Goal: Complete application form: Complete application form

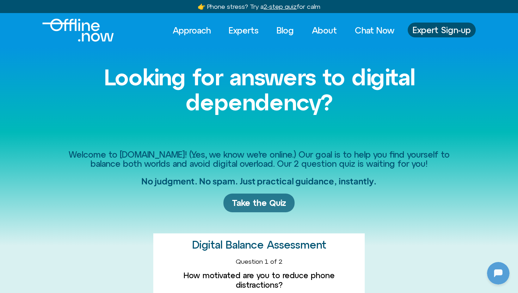
click at [251, 202] on span "Take the Quiz" at bounding box center [259, 203] width 54 height 10
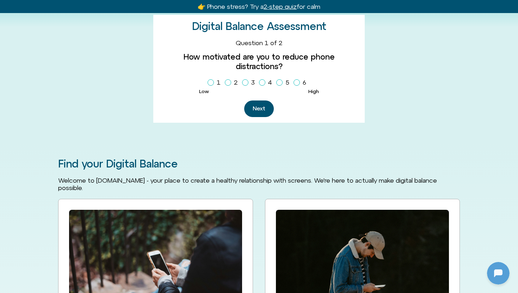
scroll to position [219, 0]
click at [297, 79] on span "Homepage Sign Up" at bounding box center [297, 82] width 6 height 6
click at [265, 100] on button "Next" at bounding box center [259, 108] width 30 height 17
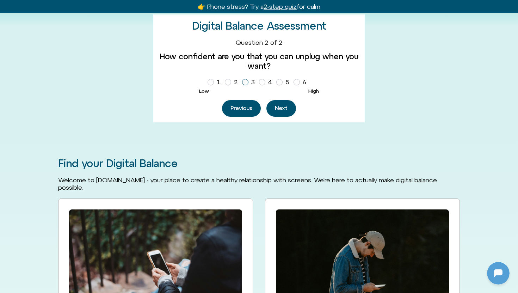
click at [245, 83] on icon "Homepage Sign Up" at bounding box center [245, 82] width 4 height 4
click at [272, 108] on button "Next" at bounding box center [282, 108] width 30 height 17
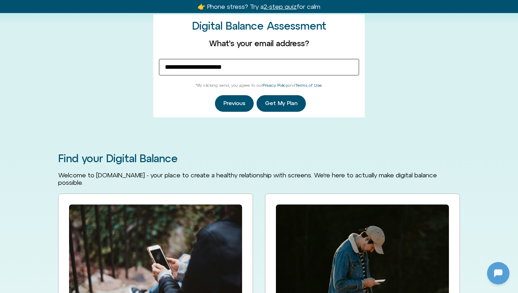
type input "**********"
click at [289, 104] on span "Get My Plan" at bounding box center [281, 103] width 32 height 6
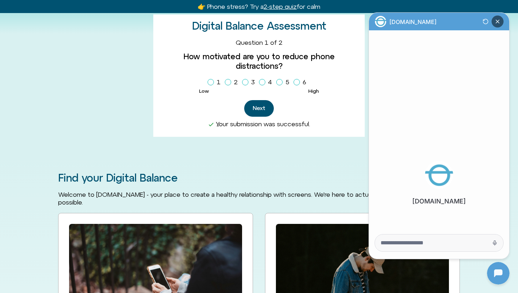
click at [496, 19] on icon "Close Chatbot Button" at bounding box center [498, 22] width 12 height 12
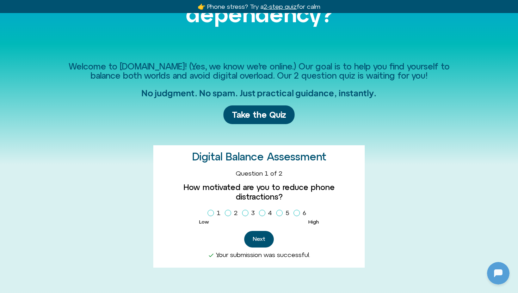
scroll to position [0, 0]
